Goal: Information Seeking & Learning: Learn about a topic

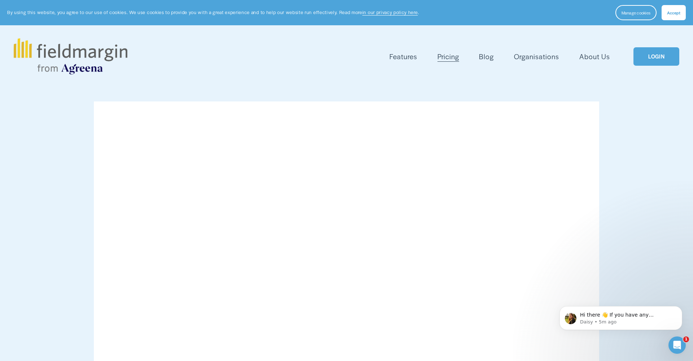
click at [398, 55] on span "Features" at bounding box center [403, 56] width 28 height 10
click at [398, 57] on span "Features" at bounding box center [403, 56] width 28 height 10
click at [0, 0] on span "Scouting" at bounding box center [0, 0] width 0 height 0
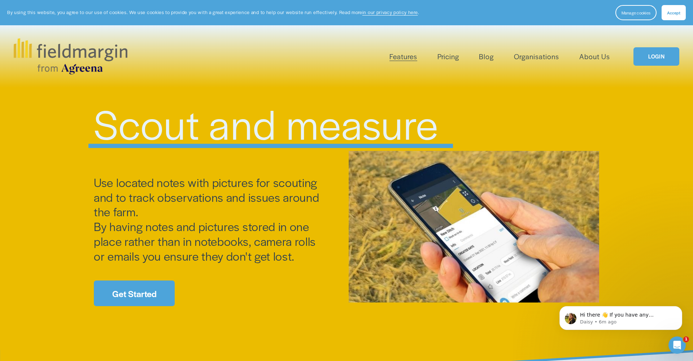
click at [0, 0] on span "Livestock" at bounding box center [0, 0] width 0 height 0
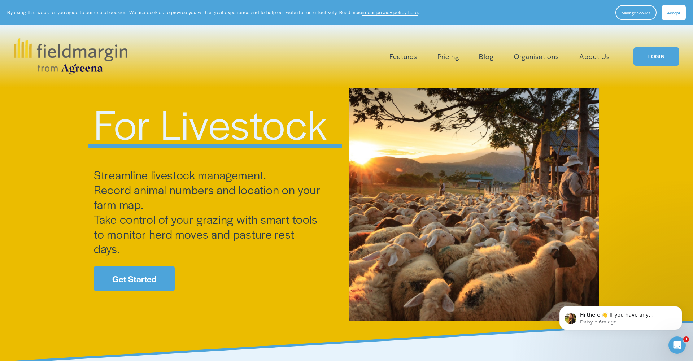
click at [454, 56] on link "Pricing" at bounding box center [448, 57] width 22 height 12
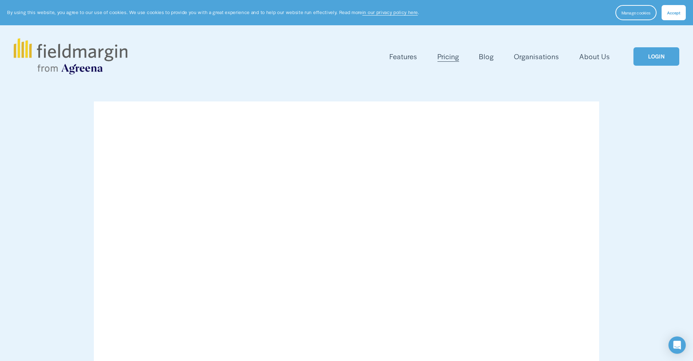
click at [408, 57] on span "Features" at bounding box center [403, 56] width 28 height 10
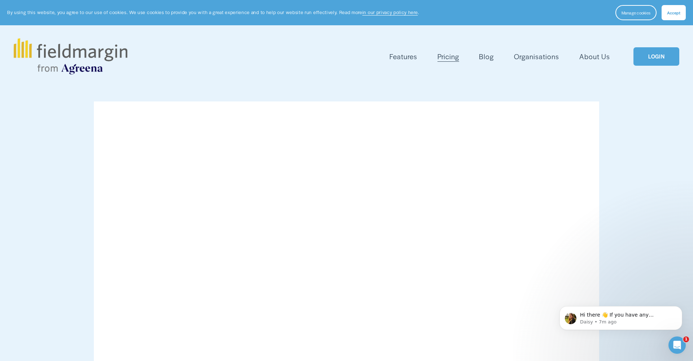
click at [0, 0] on span "Mapping" at bounding box center [0, 0] width 0 height 0
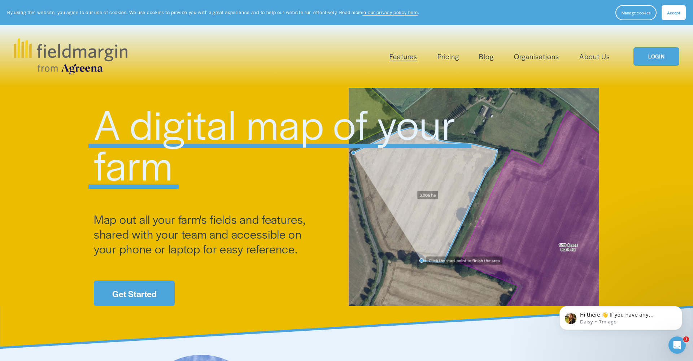
click at [668, 9] on button "Accept" at bounding box center [674, 12] width 24 height 15
